Goal: Navigation & Orientation: Find specific page/section

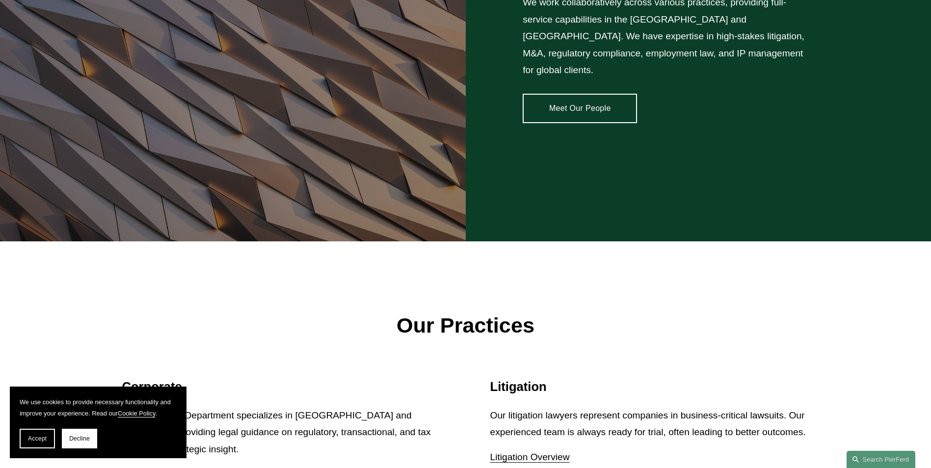
scroll to position [982, 0]
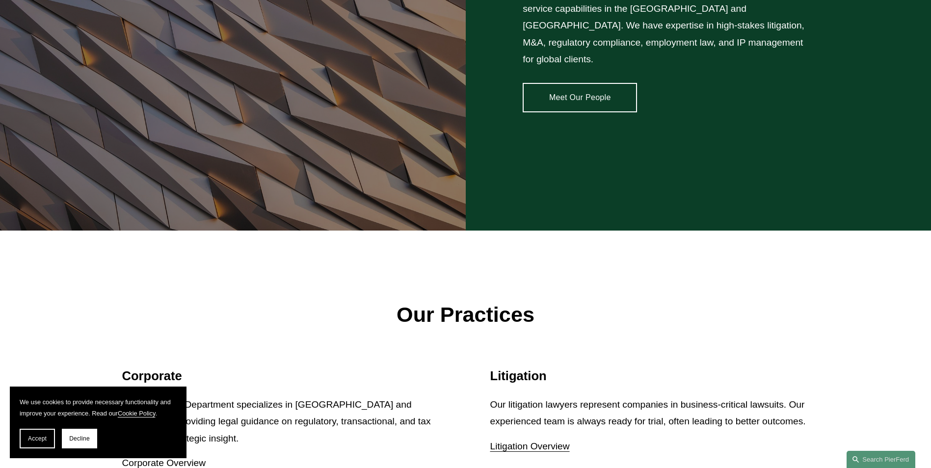
click at [579, 96] on link "Meet Our People" at bounding box center [580, 97] width 114 height 29
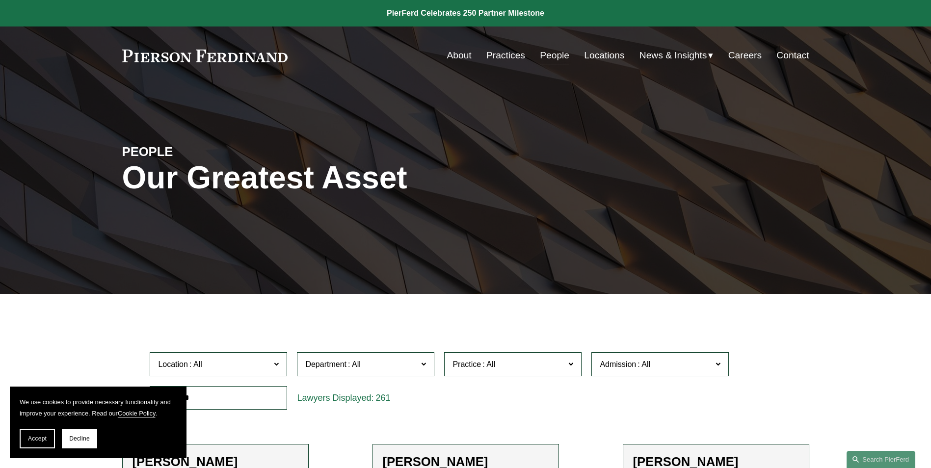
click at [679, 52] on span "News & Insights" at bounding box center [674, 55] width 68 height 17
click at [0, 0] on span "News" at bounding box center [0, 0] width 0 height 0
